Goal: Task Accomplishment & Management: Complete application form

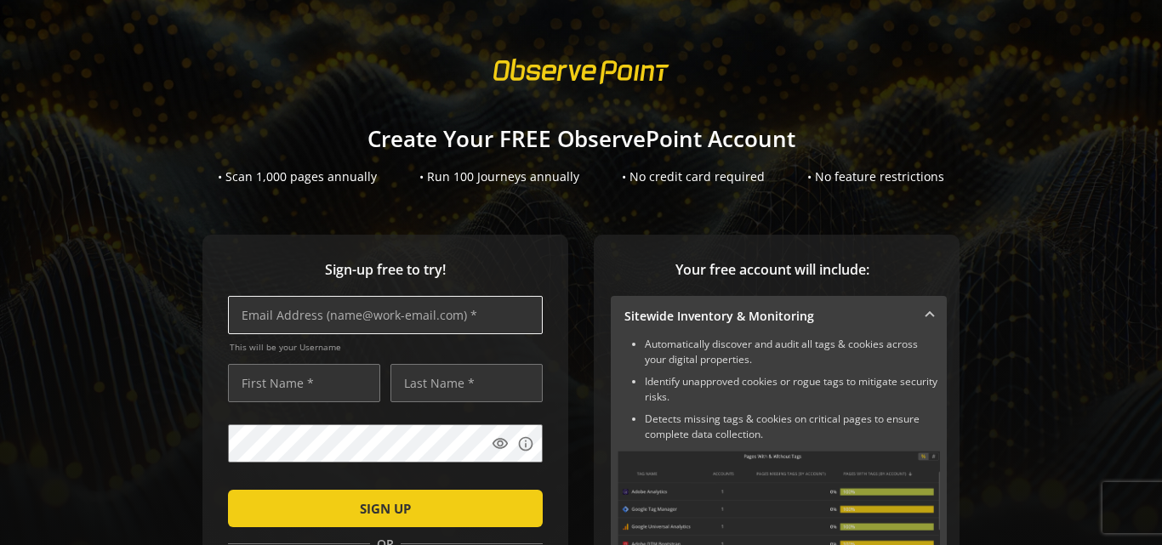
click at [420, 317] on input "text" at bounding box center [385, 315] width 315 height 38
type input "[PERSON_NAME][EMAIL_ADDRESS][DOMAIN_NAME]"
type input "[PERSON_NAME]"
type input "Avci"
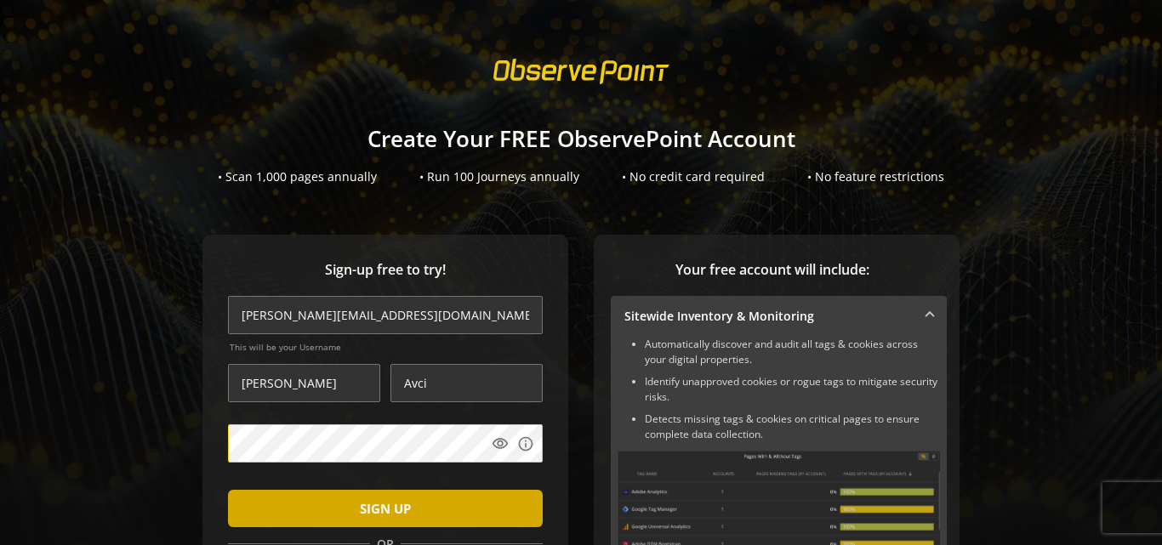
click at [371, 511] on span "SIGN UP" at bounding box center [385, 508] width 51 height 31
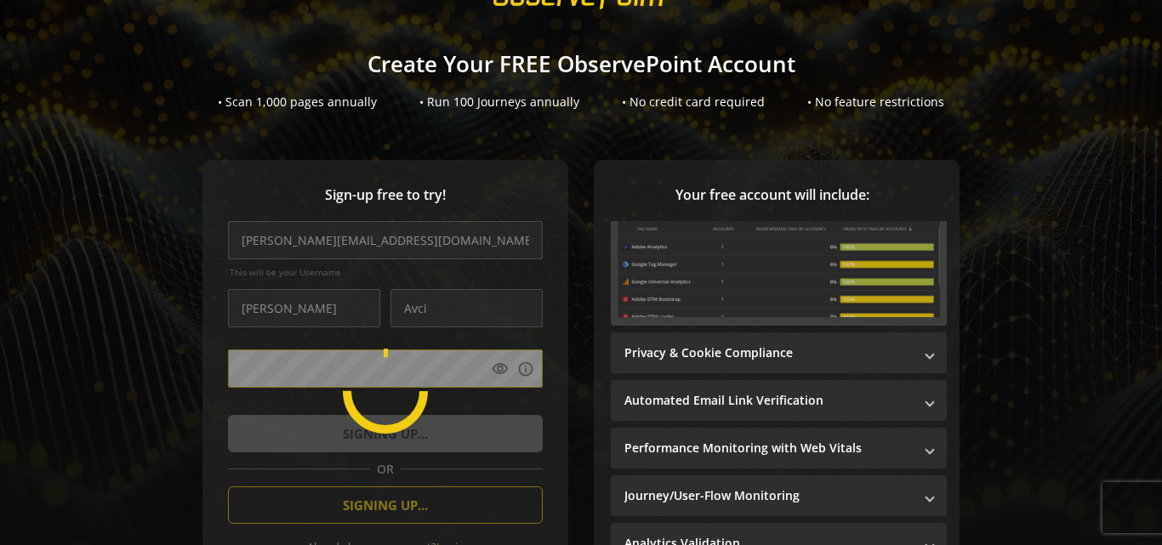
scroll to position [170, 0]
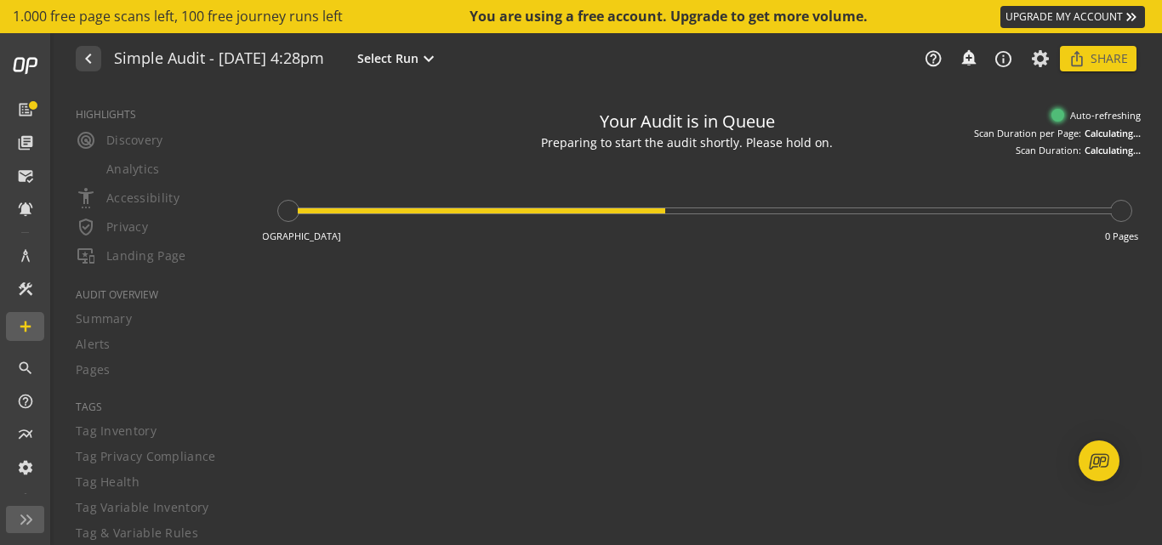
type textarea "Notes can include: -a description of what this audit is validating -changes in …"
